Goal: Navigation & Orientation: Find specific page/section

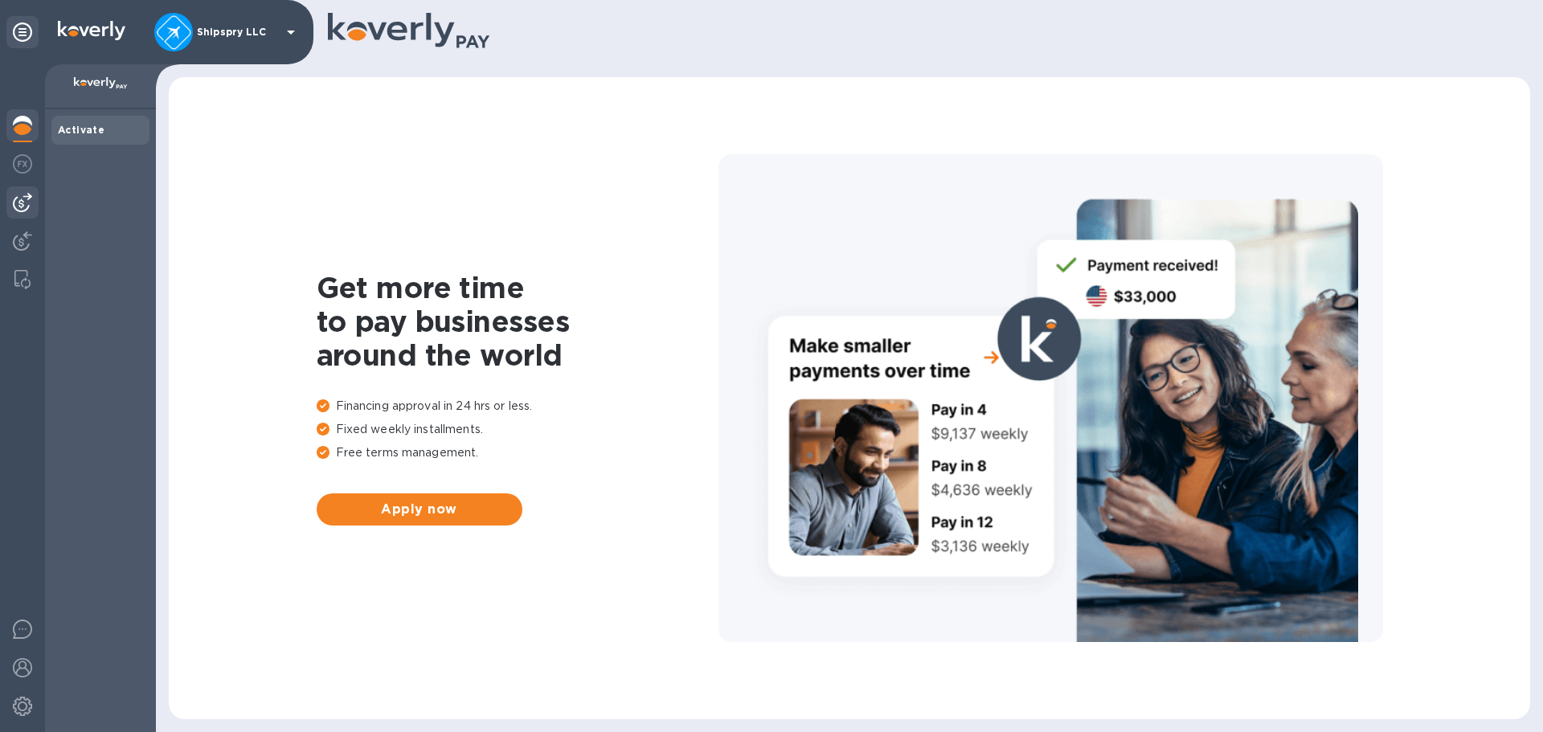
click at [16, 199] on img at bounding box center [22, 202] width 19 height 19
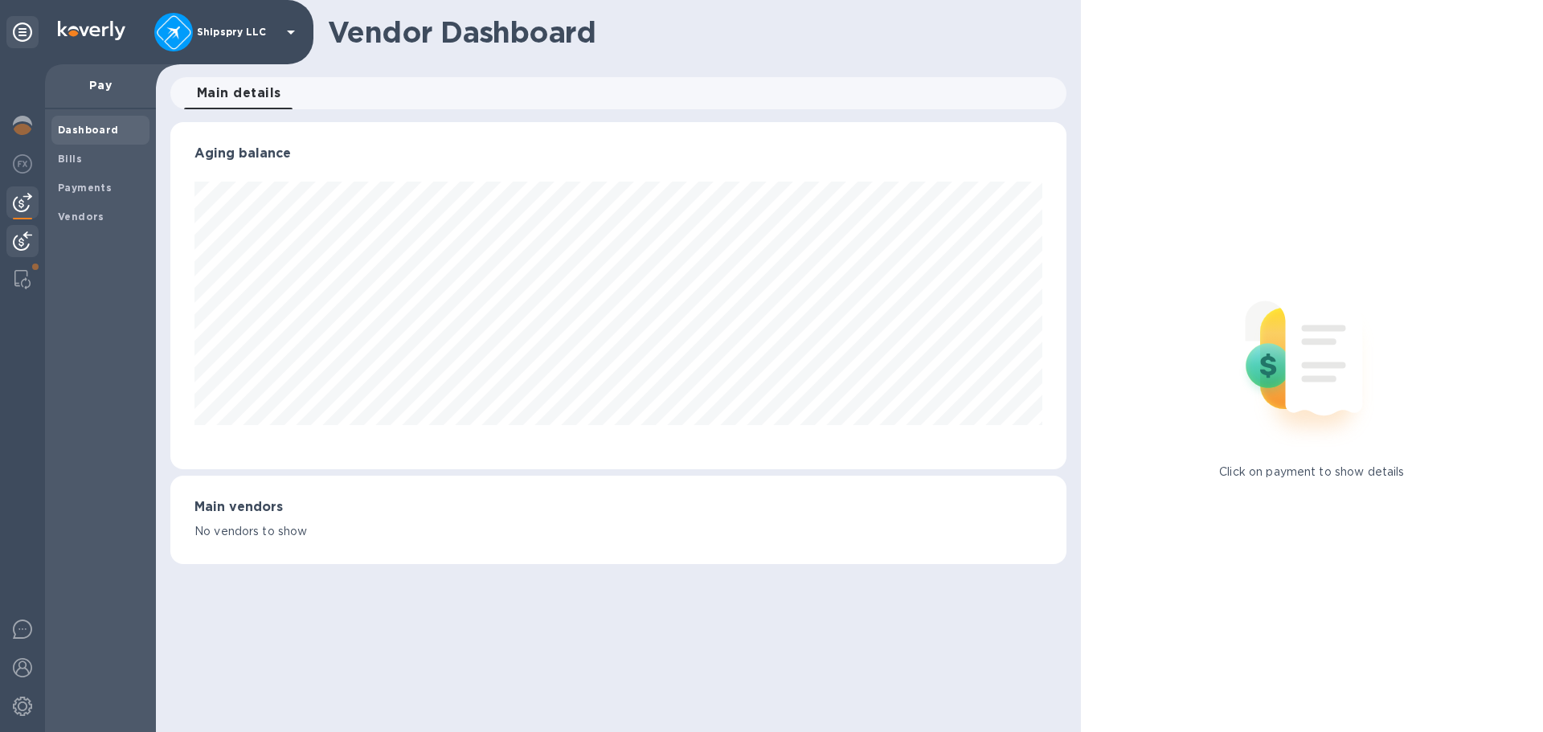
click at [29, 244] on img at bounding box center [22, 241] width 19 height 19
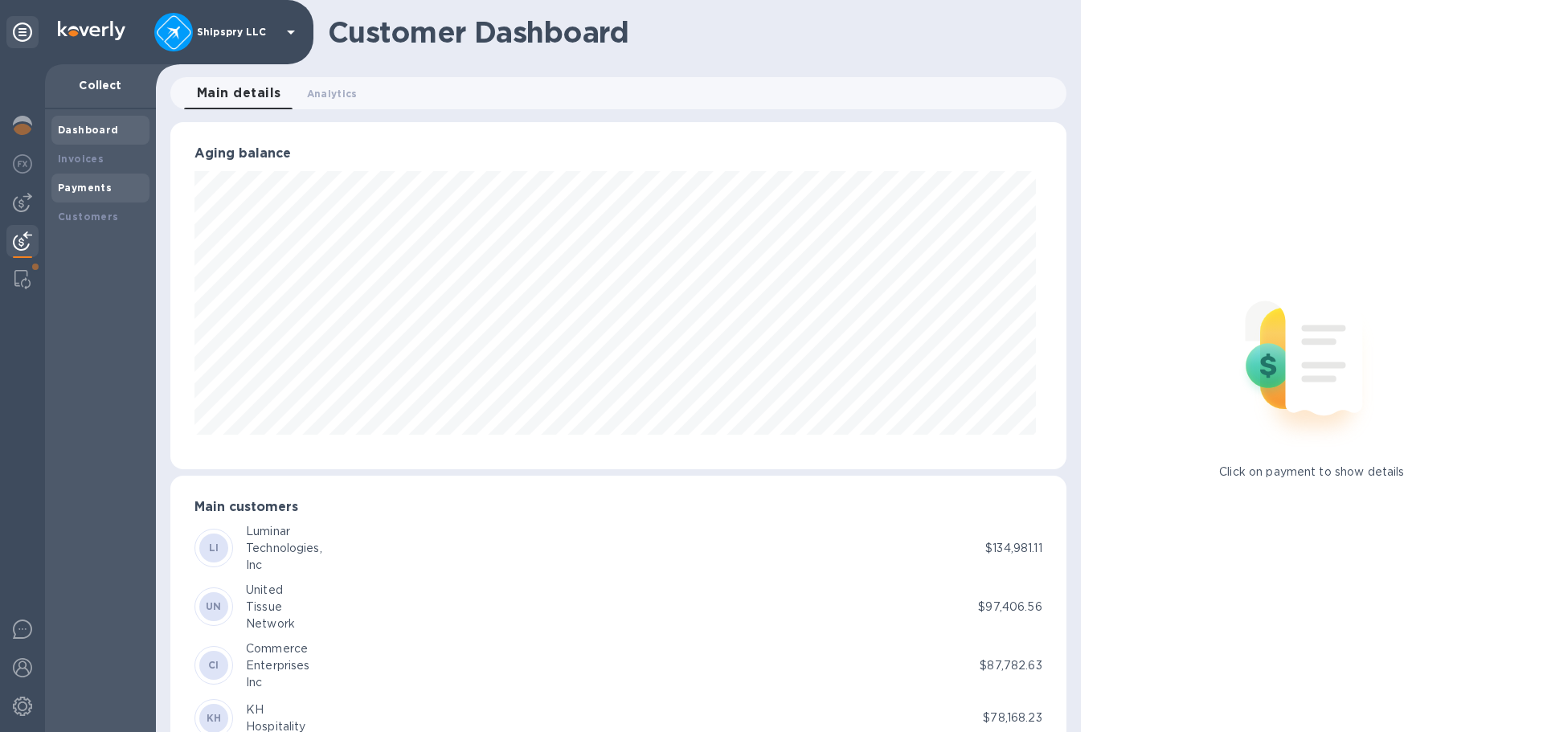
scroll to position [803508, 802965]
click at [90, 190] on b "Payments" at bounding box center [85, 188] width 54 height 12
